Goal: Information Seeking & Learning: Learn about a topic

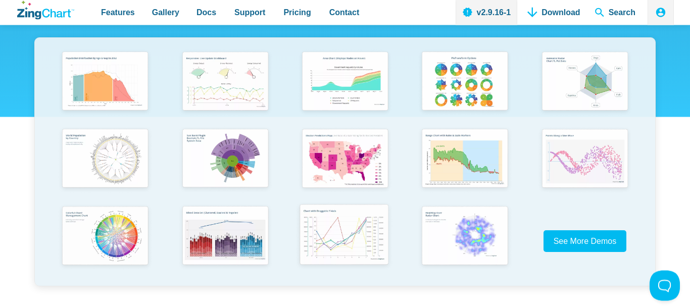
scroll to position [154, 0]
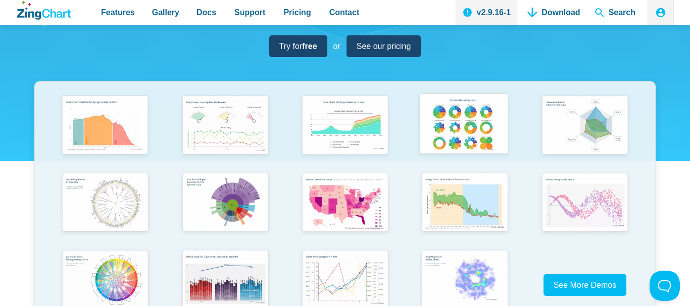
click at [437, 124] on img "App Content" at bounding box center [464, 125] width 99 height 71
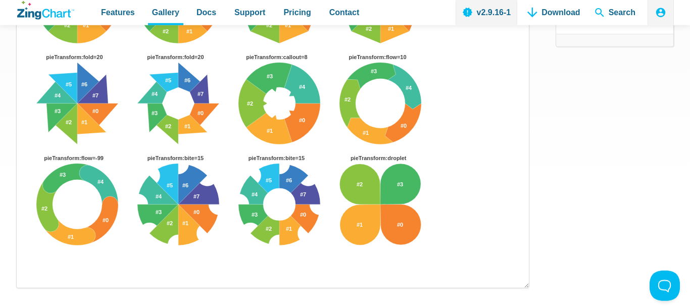
scroll to position [309, 0]
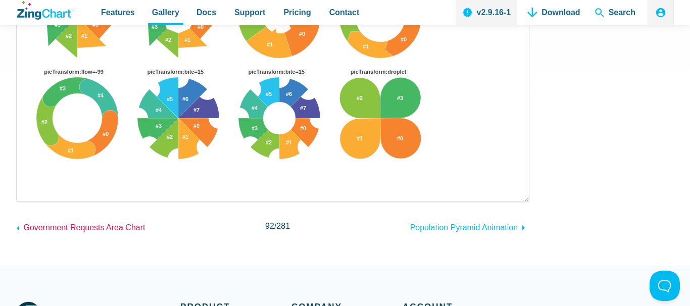
click at [18, 222] on icon "App Content" at bounding box center [18, 228] width 12 height 12
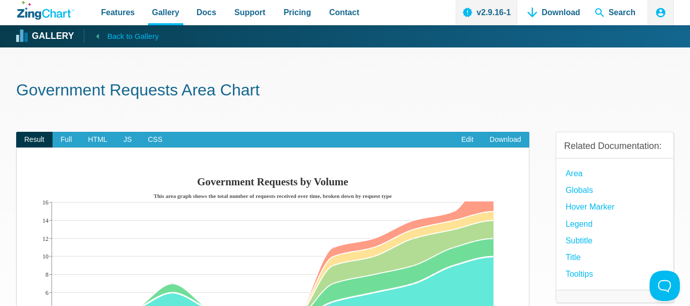
click at [95, 35] on icon "App Content" at bounding box center [97, 36] width 13 height 13
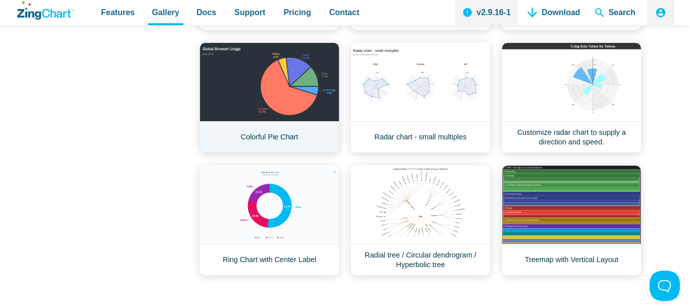
click at [292, 104] on link "Colorful Pie Chart" at bounding box center [269, 97] width 140 height 111
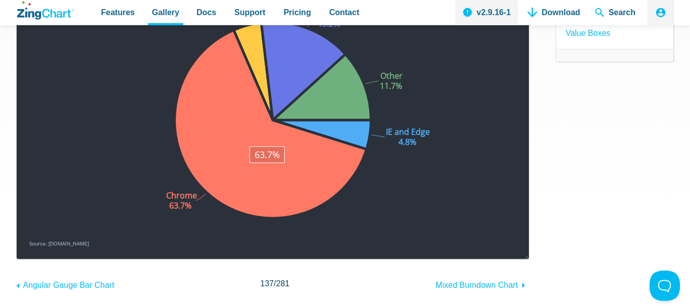
scroll to position [154, 0]
